Goal: Find specific page/section: Find specific page/section

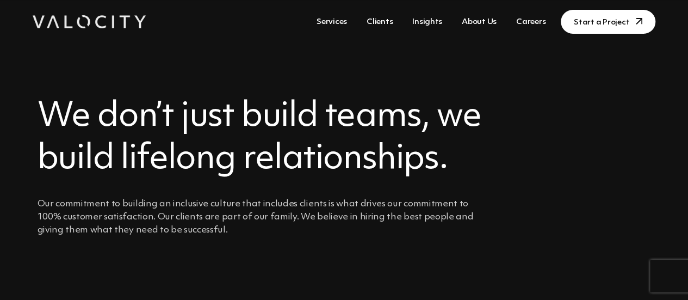
scroll to position [14, 0]
click at [534, 23] on link "Careers" at bounding box center [531, 22] width 38 height 20
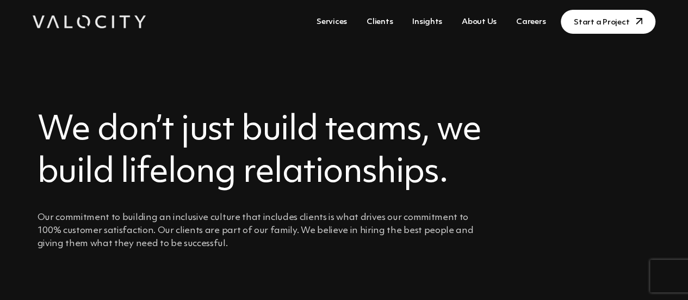
click at [526, 18] on link "Careers" at bounding box center [531, 22] width 38 height 20
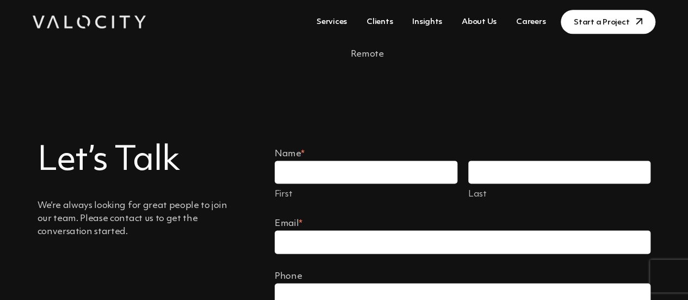
scroll to position [606, 0]
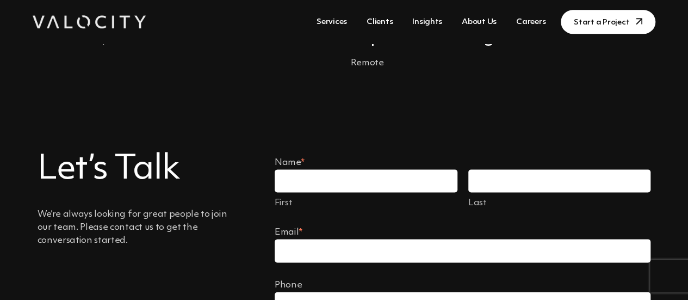
click at [524, 20] on link "Careers" at bounding box center [531, 22] width 38 height 20
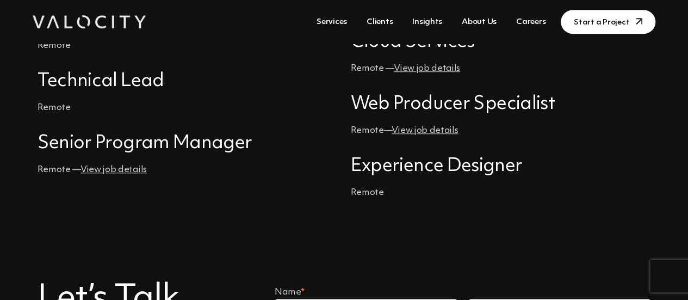
scroll to position [477, 0]
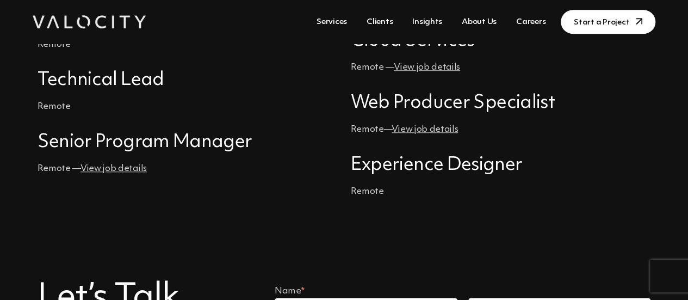
click at [117, 170] on link "View job details" at bounding box center [113, 168] width 66 height 9
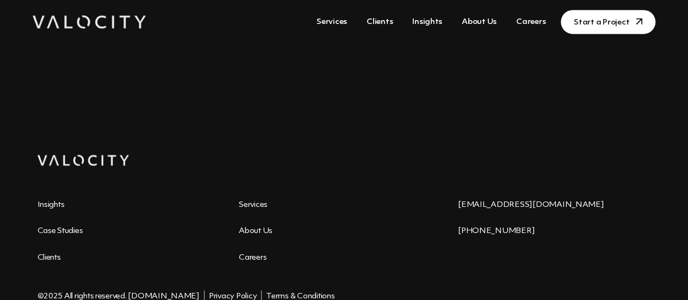
scroll to position [850, 0]
